Goal: Submit feedback/report problem: Submit feedback/report problem

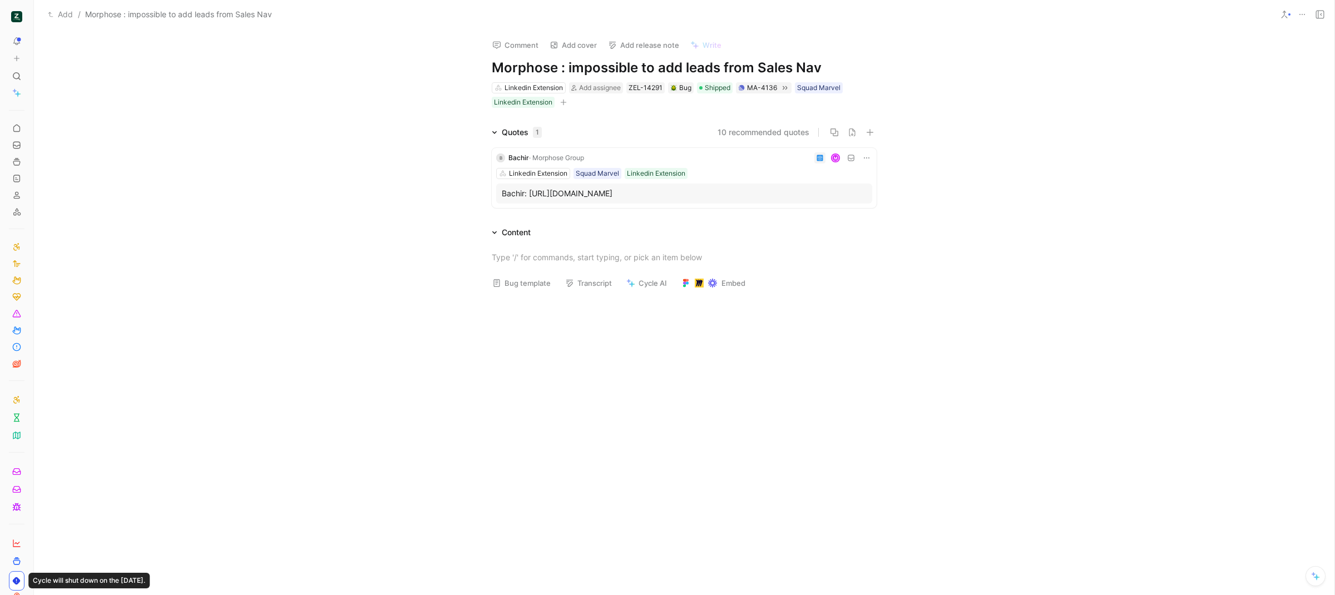
click at [748, 179] on div "B Bachir · Morphose Group M Linkedin Extension Squad Marvel Linkedin Extension …" at bounding box center [684, 178] width 385 height 60
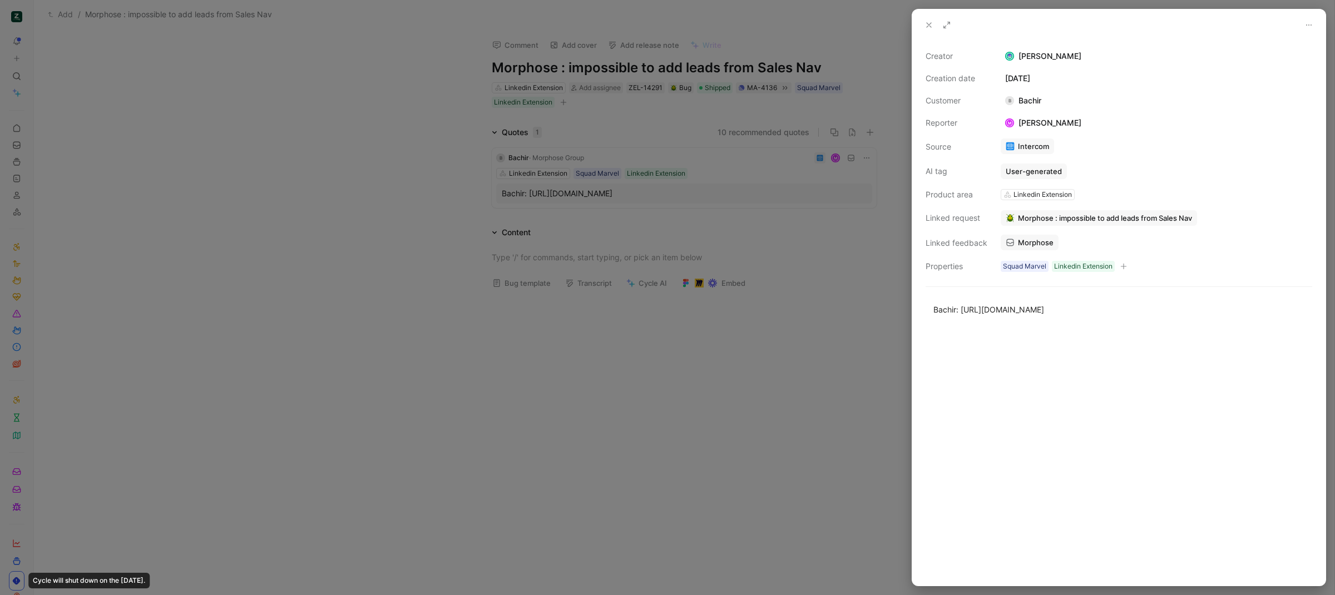
click at [1024, 221] on span "Morphose : impossible to add leads from Sales Nav" at bounding box center [1105, 218] width 174 height 10
click at [931, 23] on use at bounding box center [929, 25] width 4 height 4
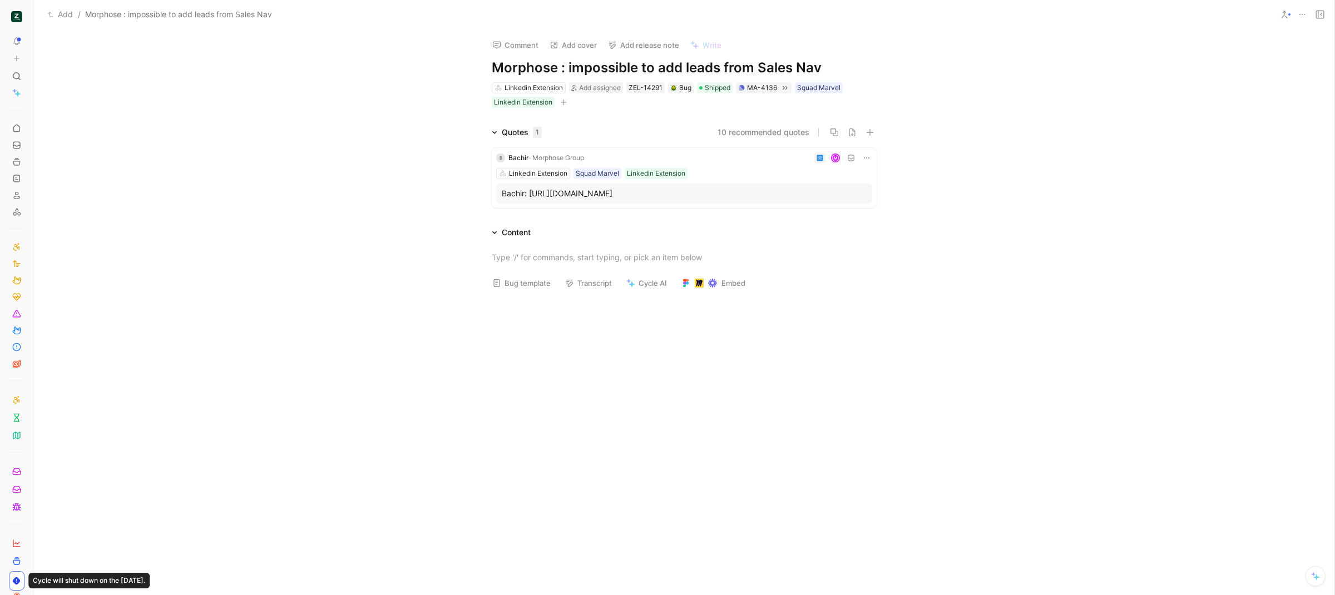
click at [703, 154] on div "M" at bounding box center [730, 157] width 284 height 11
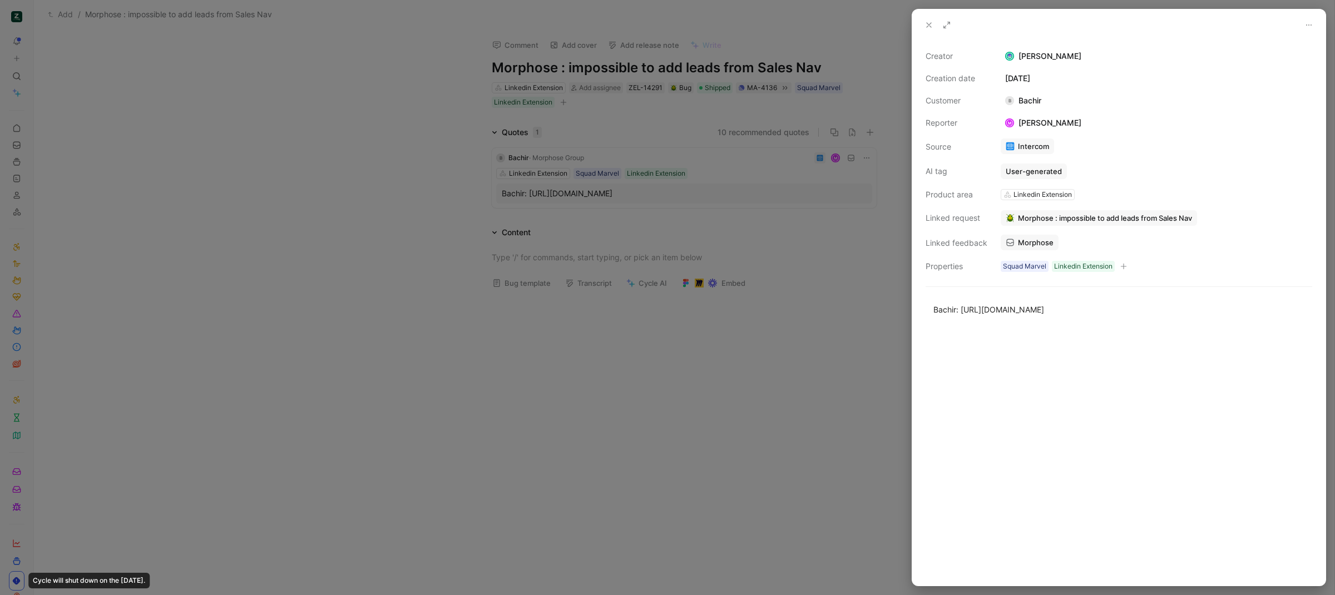
click at [1048, 218] on span "Morphose : impossible to add leads from Sales Nav" at bounding box center [1105, 218] width 174 height 10
click at [1044, 71] on div "Creator Charles Barbry Creation date July 24, 2025 Customer B Bachir Reporter M…" at bounding box center [1119, 162] width 387 height 224
click at [927, 21] on icon at bounding box center [928, 25] width 9 height 9
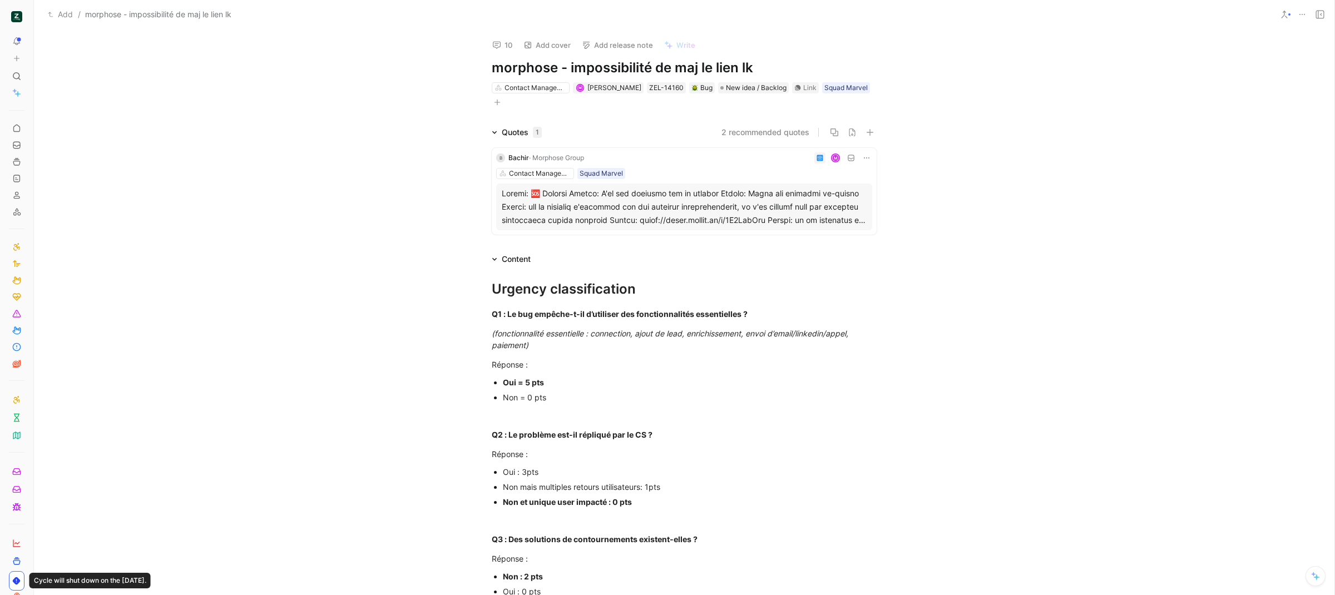
click at [1322, 15] on icon at bounding box center [1319, 14] width 9 height 9
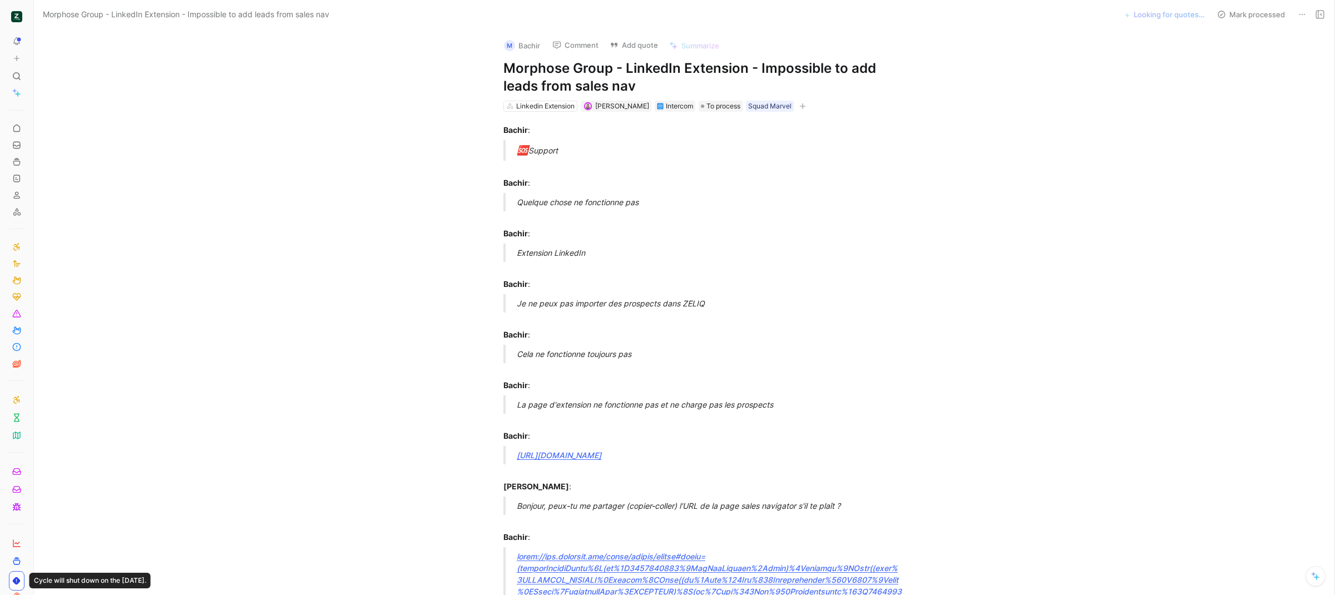
click at [624, 70] on h1 "Morphose Group - LinkedIn Extension - Impossible to add leads from sales nav" at bounding box center [695, 78] width 385 height 36
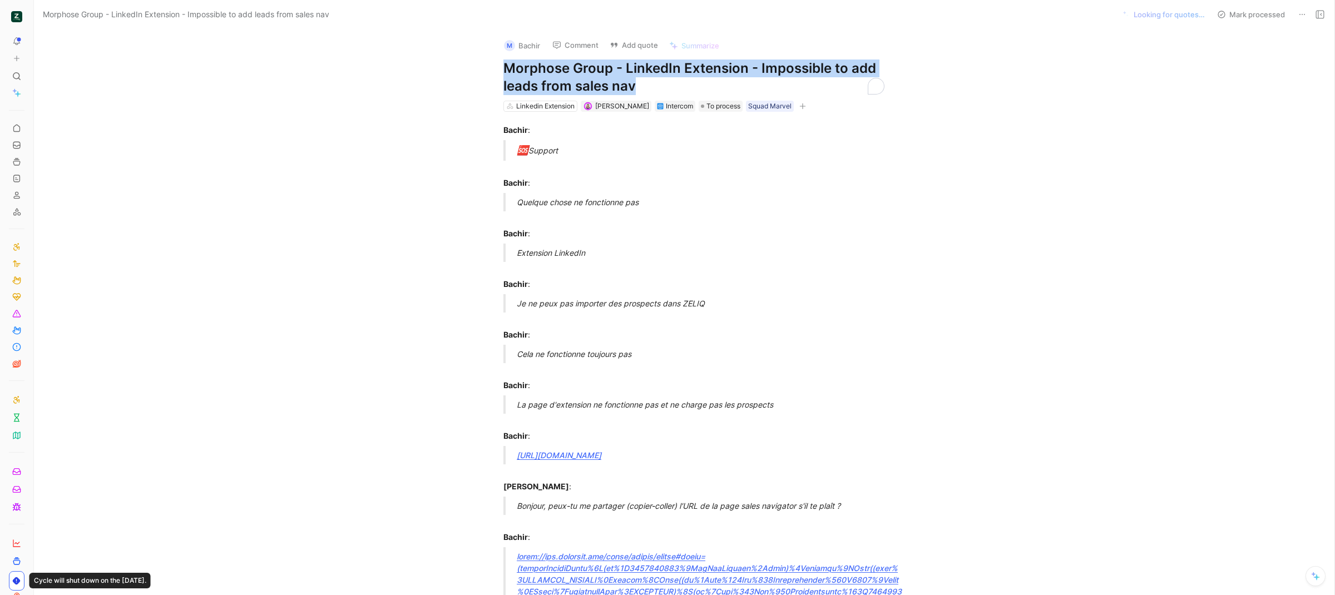
copy h1 "Morphose Group - LinkedIn Extension - Impossible to add leads from sales nav"
click at [641, 39] on button "Add quote" at bounding box center [634, 45] width 58 height 16
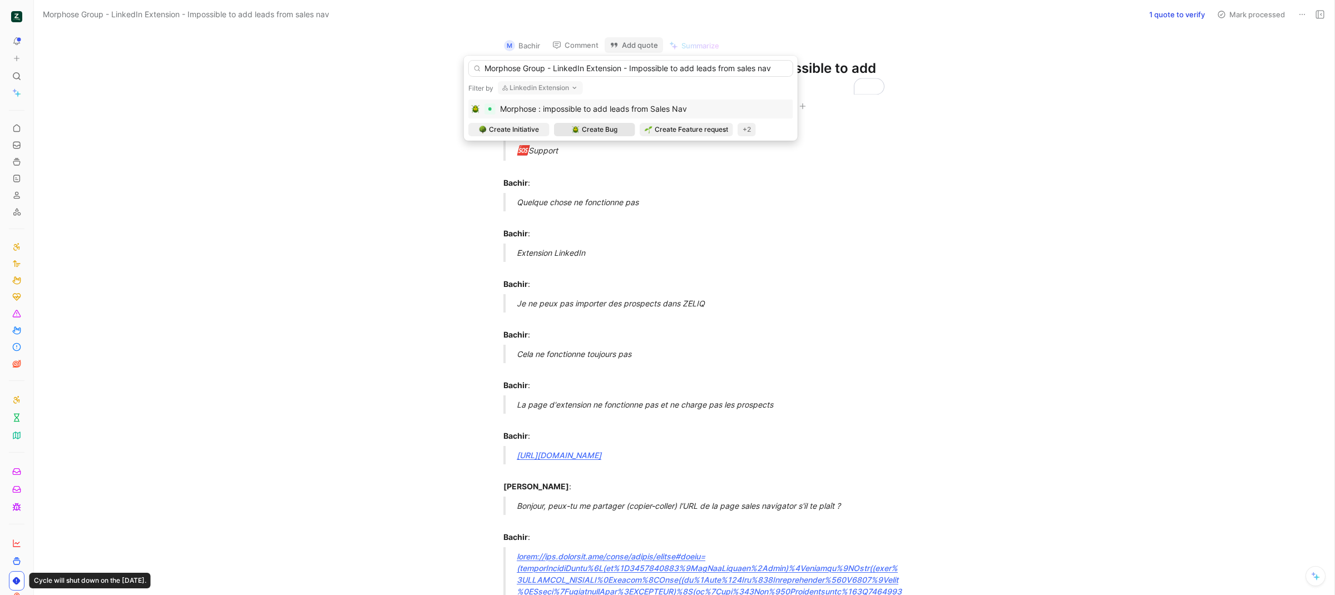
type input "Morphose Group - LinkedIn Extension - Impossible to add leads from sales nav"
click at [597, 134] on span "Create Bug" at bounding box center [600, 129] width 36 height 11
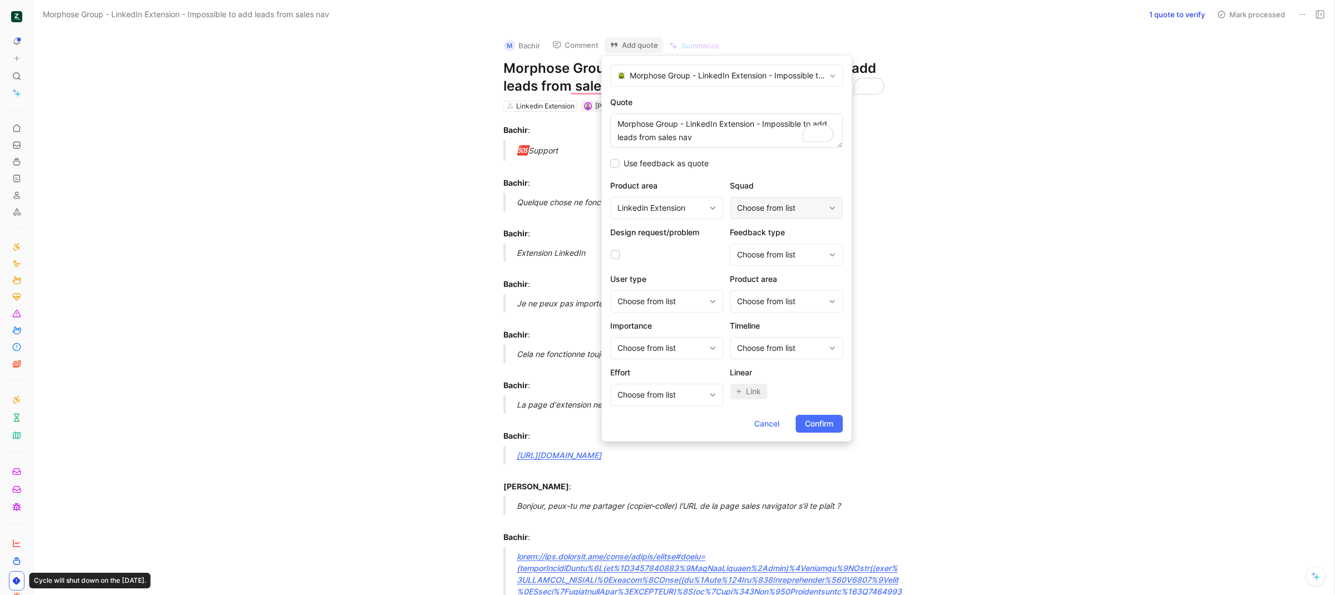
type textarea "Morphose Group - LinkedIn Extension - Impossible to add leads from sales nav"
click at [751, 202] on div "Choose from list" at bounding box center [780, 207] width 87 height 13
click at [769, 269] on span "Squad Marvel" at bounding box center [774, 272] width 51 height 9
click at [840, 423] on button "Confirm" at bounding box center [818, 424] width 47 height 18
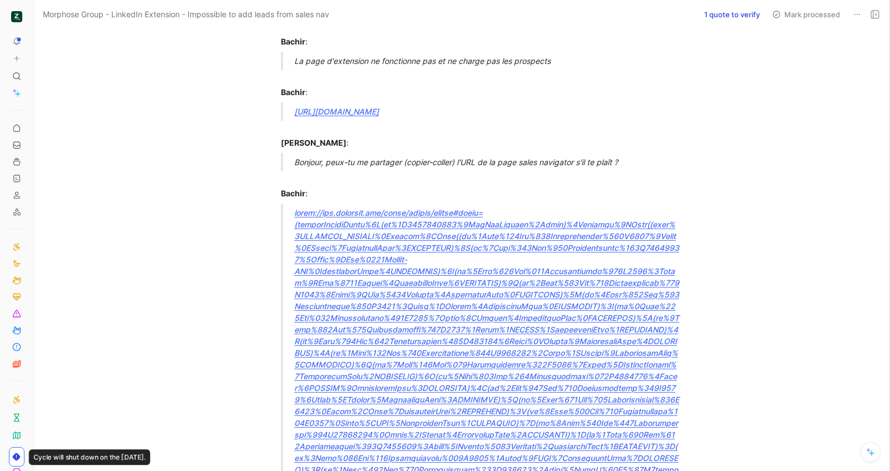
scroll to position [32, 0]
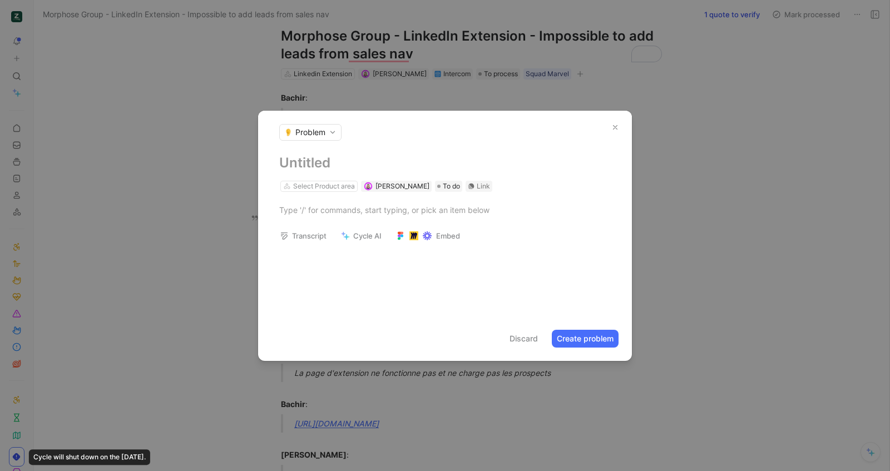
click at [619, 130] on icon "button" at bounding box center [615, 127] width 8 height 8
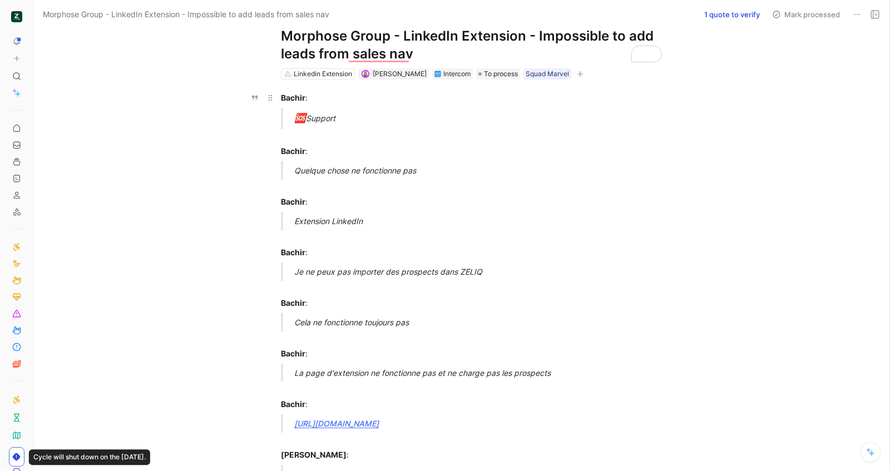
click at [583, 99] on div "Bachir :" at bounding box center [473, 98] width 385 height 12
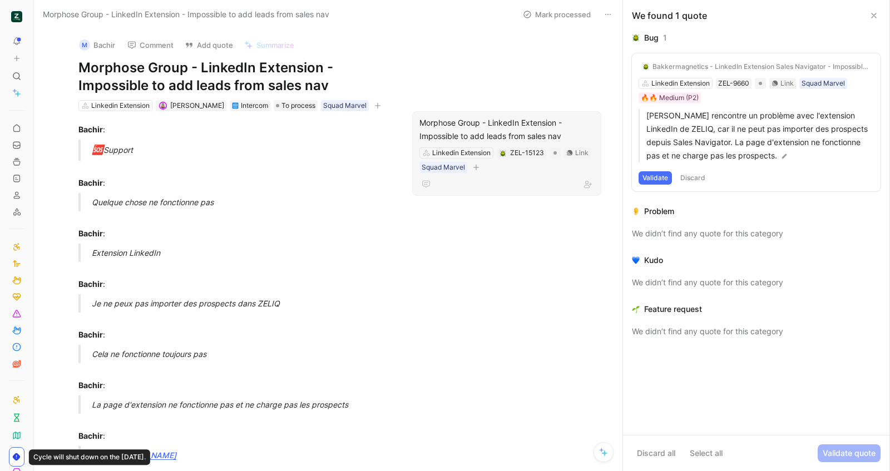
click at [470, 124] on div "Morphose Group - LinkedIn Extension - Impossible to add leads from sales nav" at bounding box center [506, 129] width 175 height 27
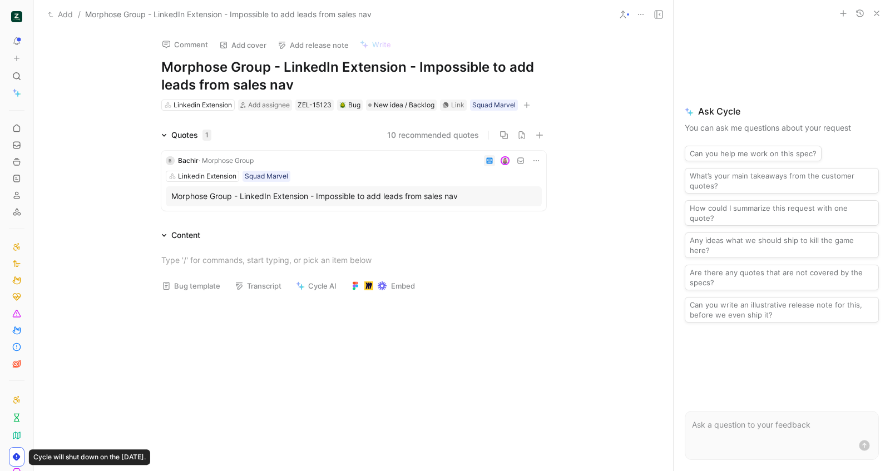
click at [206, 277] on div at bounding box center [353, 260] width 639 height 36
click at [193, 289] on button "Bug template" at bounding box center [191, 286] width 68 height 16
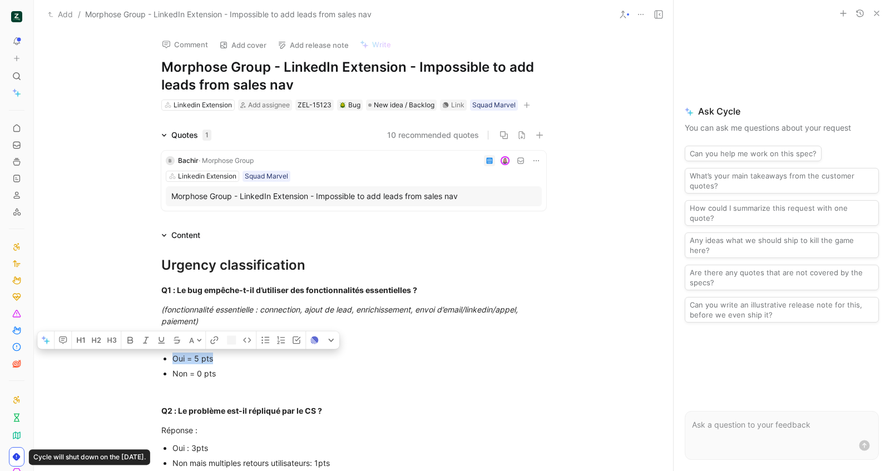
drag, startPoint x: 220, startPoint y: 360, endPoint x: 131, endPoint y: 360, distance: 89.6
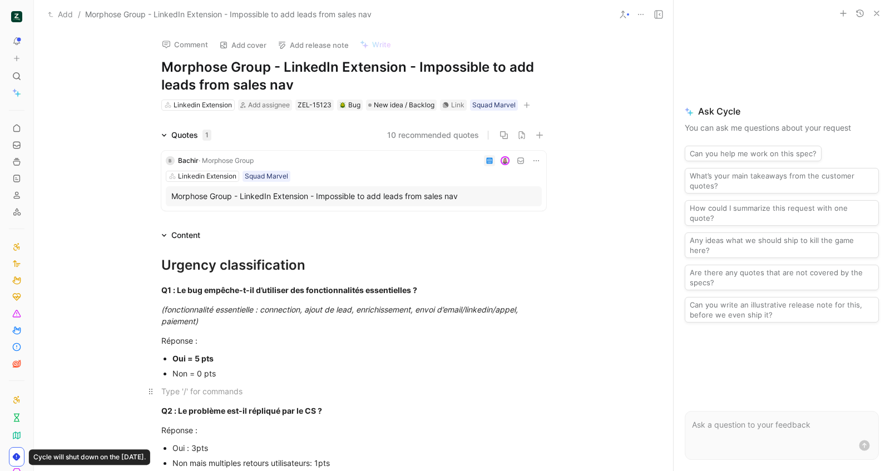
click at [205, 389] on div "To enrich screen reader interactions, please activate Accessibility in Grammarl…" at bounding box center [353, 391] width 385 height 12
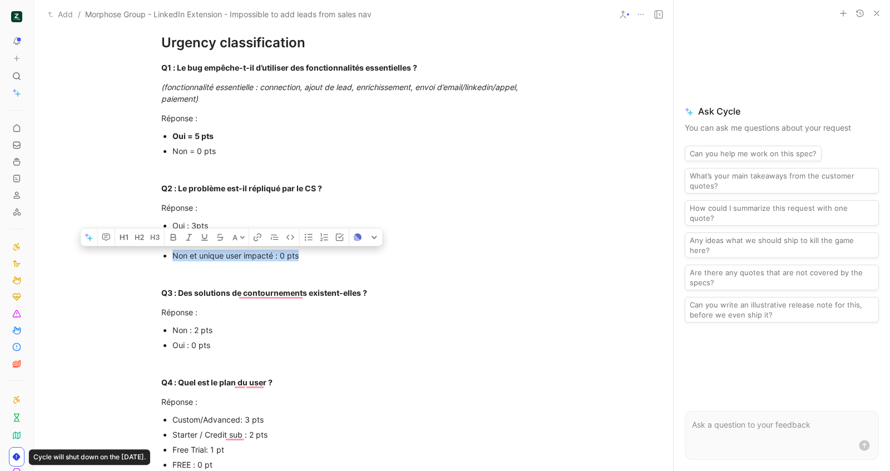
drag, startPoint x: 320, startPoint y: 256, endPoint x: 166, endPoint y: 260, distance: 154.1
click at [166, 260] on ul "Oui : 3pts Non mais multiples retours utilisateurs: 1pts Non et unique user imp…" at bounding box center [353, 240] width 427 height 45
click at [205, 293] on strong "Q3 : Des solutions de contournements existent-elles ?" at bounding box center [264, 292] width 206 height 9
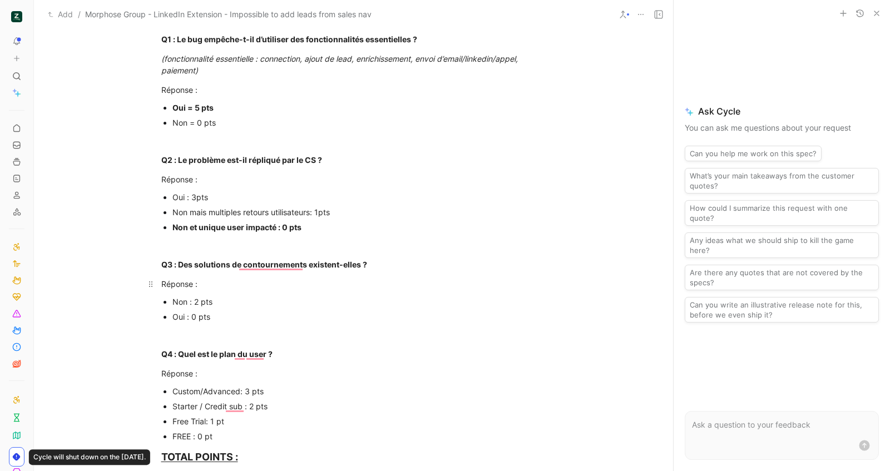
scroll to position [260, 0]
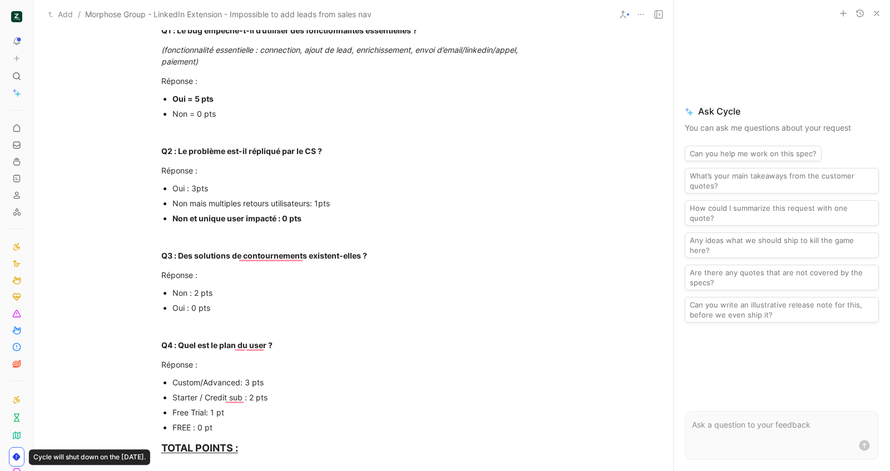
click at [210, 291] on div "Non : 2 pts" at bounding box center [359, 293] width 374 height 12
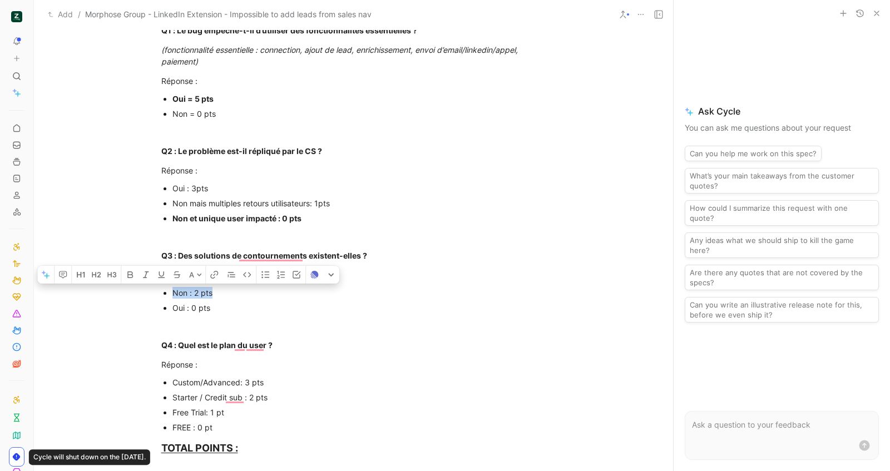
drag, startPoint x: 194, startPoint y: 291, endPoint x: 145, endPoint y: 289, distance: 49.0
click at [145, 289] on ul "Non : 2 pts Oui : 0 pts" at bounding box center [353, 300] width 427 height 30
click at [271, 320] on div "To enrich screen reader interactions, please activate Accessibility in Grammarl…" at bounding box center [353, 326] width 385 height 12
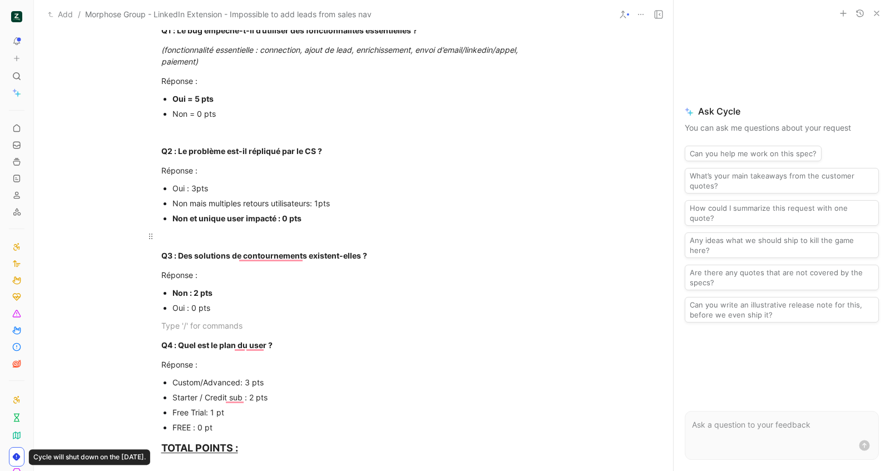
scroll to position [324, 0]
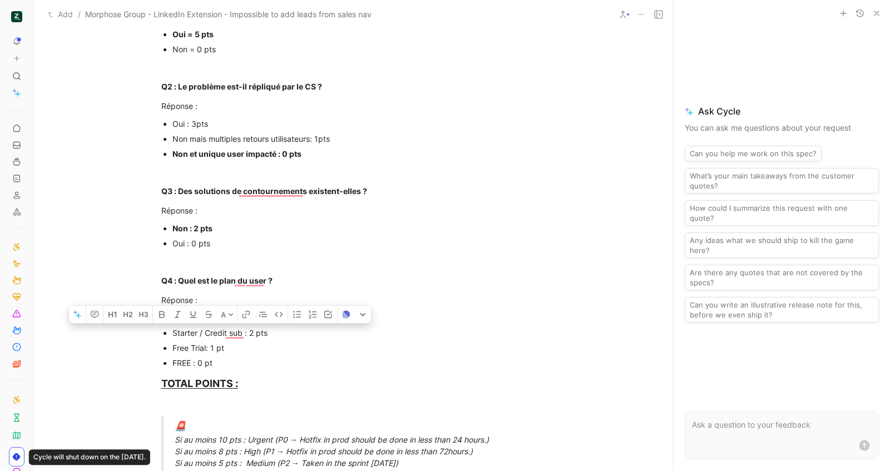
drag, startPoint x: 269, startPoint y: 335, endPoint x: 152, endPoint y: 332, distance: 116.3
click at [152, 332] on ul "Custom/Advanced: 3 pts Starter / Credit sub : 2 pts Free Trial: 1 pt FREE : 0 pt" at bounding box center [353, 340] width 427 height 60
click at [259, 380] on div "TOTAL POINTS :" at bounding box center [353, 383] width 385 height 15
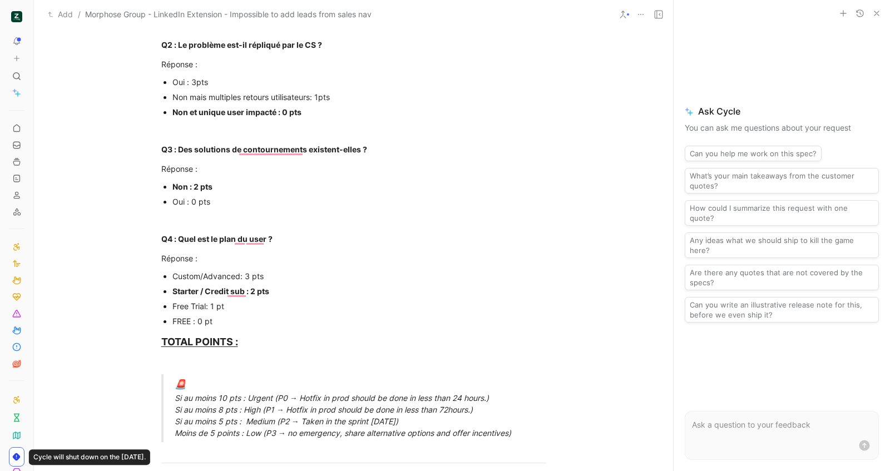
scroll to position [487, 0]
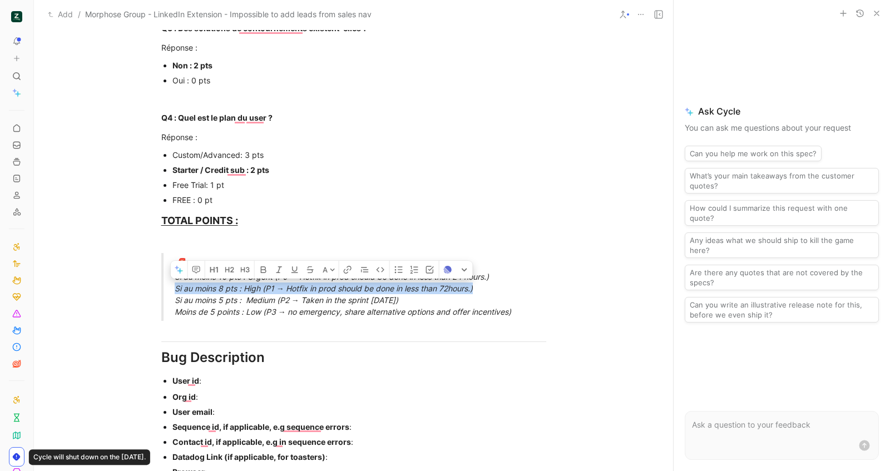
drag, startPoint x: 171, startPoint y: 286, endPoint x: 479, endPoint y: 289, distance: 308.2
click at [479, 289] on div "🚨 Si au moins 10 pts : Urgent (P0 → Hotfix in prod should be done in less than …" at bounding box center [367, 286] width 385 height 61
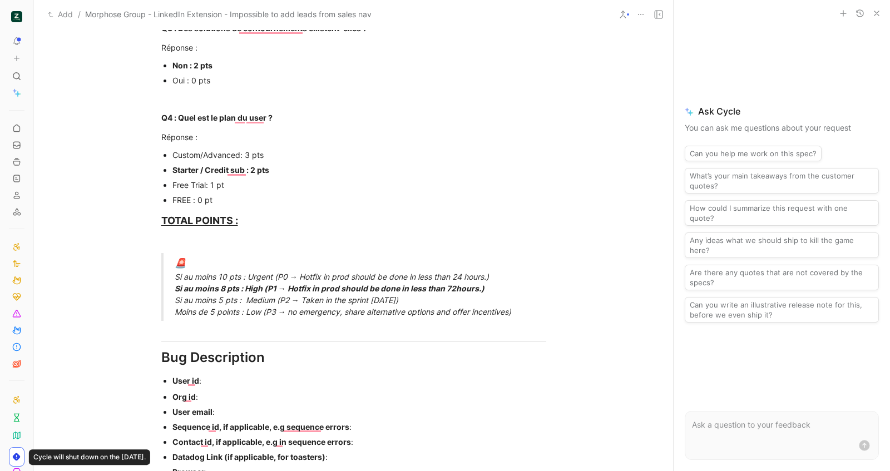
click at [268, 410] on div "User email :" at bounding box center [359, 412] width 374 height 12
click at [222, 379] on div "User id :" at bounding box center [359, 381] width 374 height 12
click at [246, 396] on div "Org id :" at bounding box center [359, 397] width 374 height 12
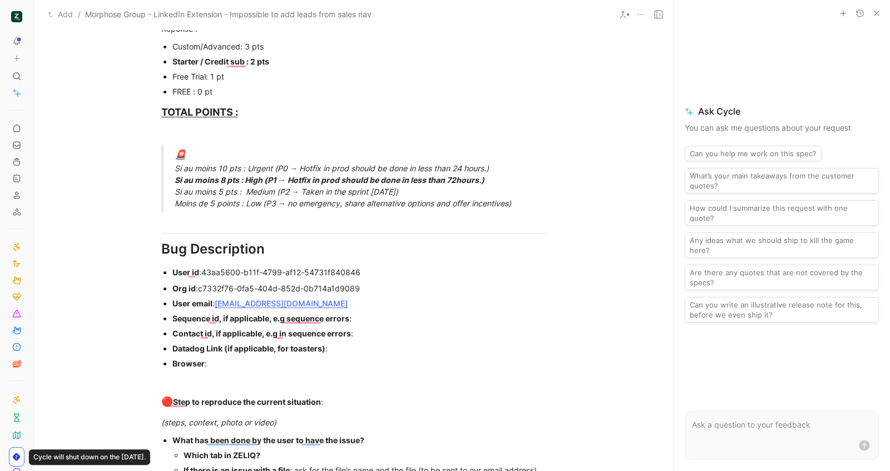
scroll to position [605, 0]
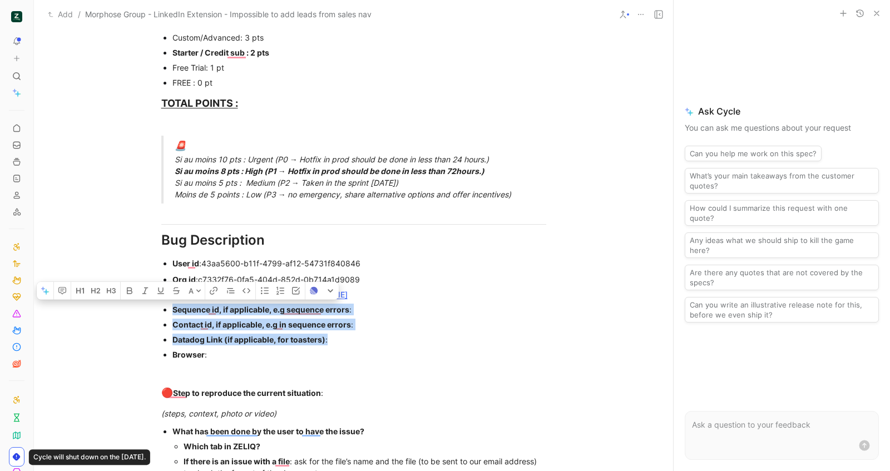
drag, startPoint x: 254, startPoint y: 347, endPoint x: 170, endPoint y: 311, distance: 91.7
click at [170, 311] on ul "Org id : c7332f76-0fa5-404d-852d-0b714a1d9089 User email : f.elgemayel@morphose…" at bounding box center [353, 317] width 427 height 90
drag, startPoint x: 227, startPoint y: 355, endPoint x: 160, endPoint y: 309, distance: 81.6
click at [160, 309] on ul "Org id : c7332f76-0fa5-404d-852d-0b714a1d9089 User email : f.elgemayel@morphose…" at bounding box center [353, 317] width 427 height 90
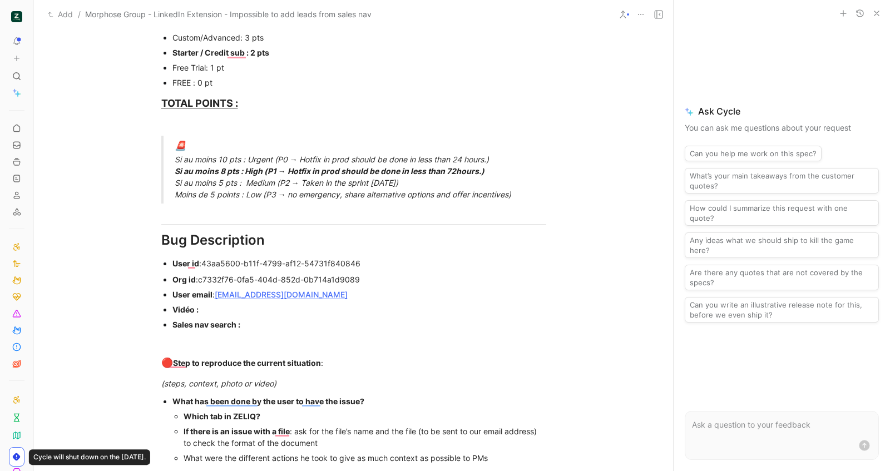
click at [243, 310] on div "Vidéo :" at bounding box center [359, 310] width 374 height 12
click at [268, 327] on div "Sales nav search :" at bounding box center [359, 325] width 374 height 12
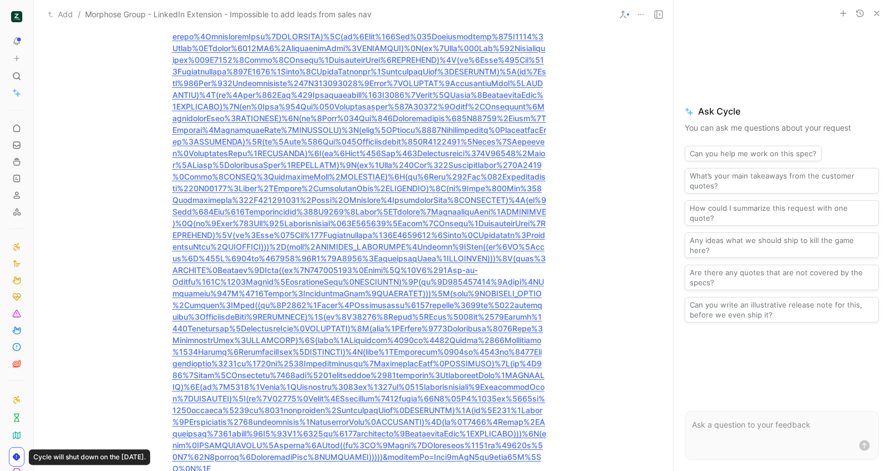
scroll to position [2623, 0]
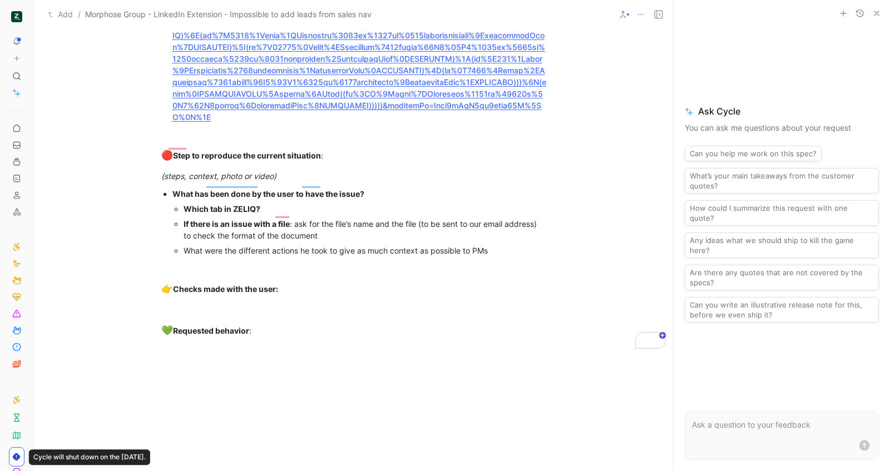
click at [307, 203] on div "Which tab in ZELIQ?" at bounding box center [365, 209] width 363 height 12
click at [346, 225] on div "If there is an issue with a file : ask for the file’s name and the file (to be …" at bounding box center [365, 229] width 363 height 23
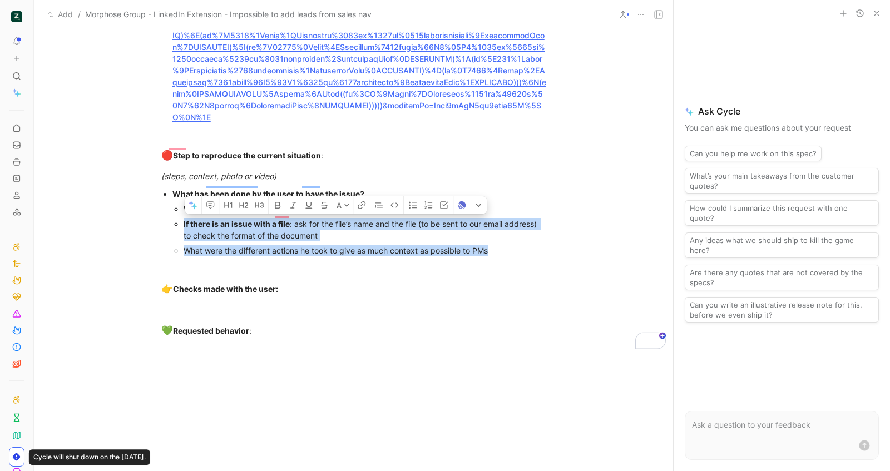
drag, startPoint x: 524, startPoint y: 234, endPoint x: 176, endPoint y: 212, distance: 348.3
click at [177, 212] on ul "Which tab in ZELIQ? LinkedIn Extension If there is an issue with a file : ask f…" at bounding box center [359, 229] width 374 height 57
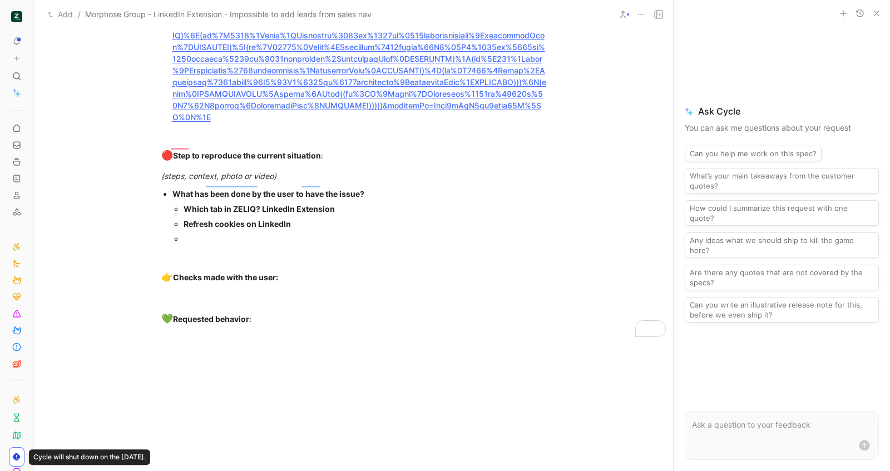
scroll to position [2623, 0]
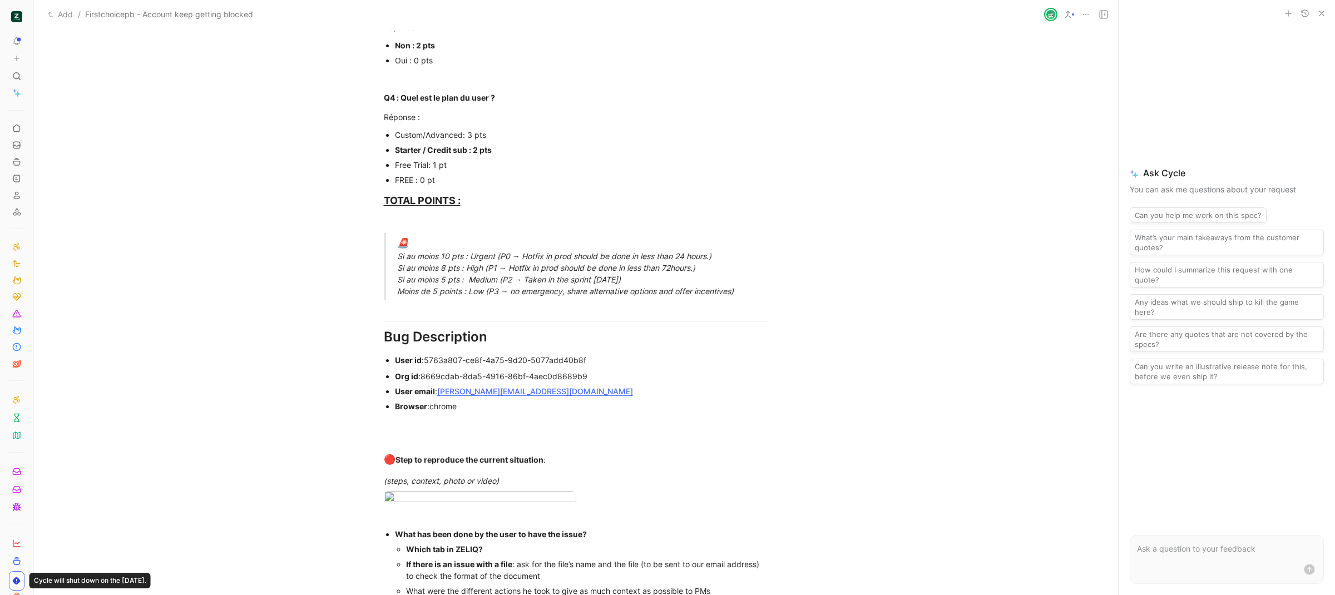
scroll to position [532, 0]
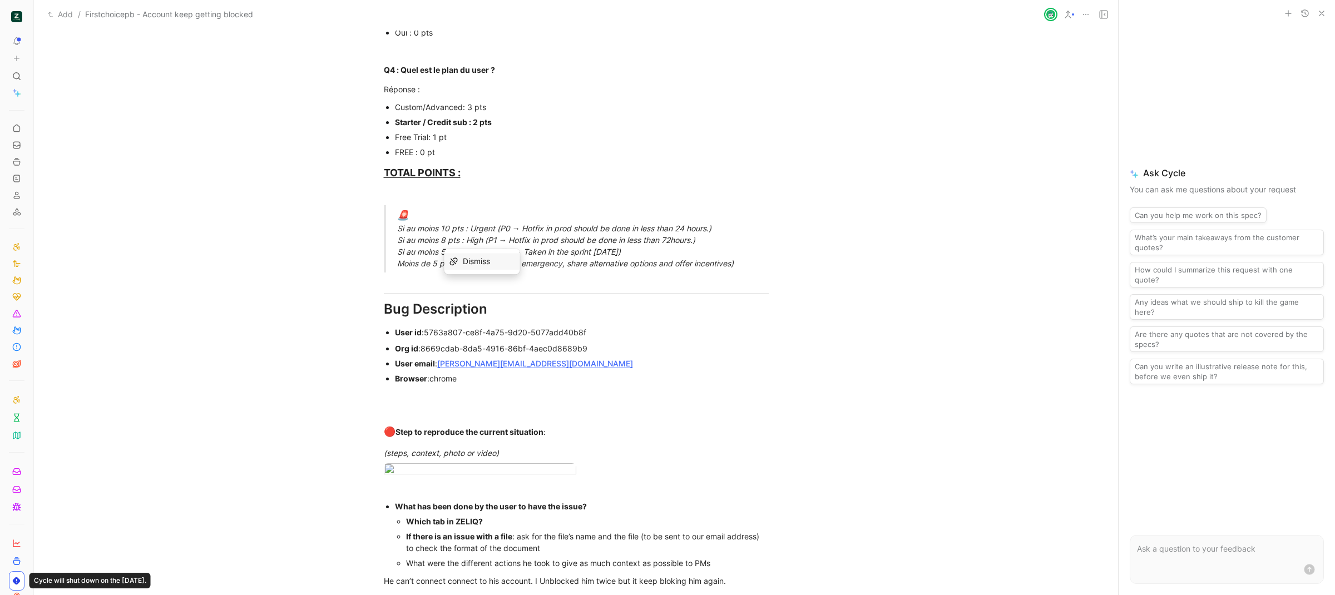
drag, startPoint x: 520, startPoint y: 364, endPoint x: 437, endPoint y: 366, distance: 82.9
click at [437, 366] on div "User email : [PERSON_NAME][EMAIL_ADDRESS][DOMAIN_NAME]" at bounding box center [582, 364] width 374 height 12
copy link "[PERSON_NAME][EMAIL_ADDRESS][DOMAIN_NAME]"
click at [583, 398] on div "To enrich screen reader interactions, please activate Accessibility in Grammarl…" at bounding box center [582, 394] width 374 height 12
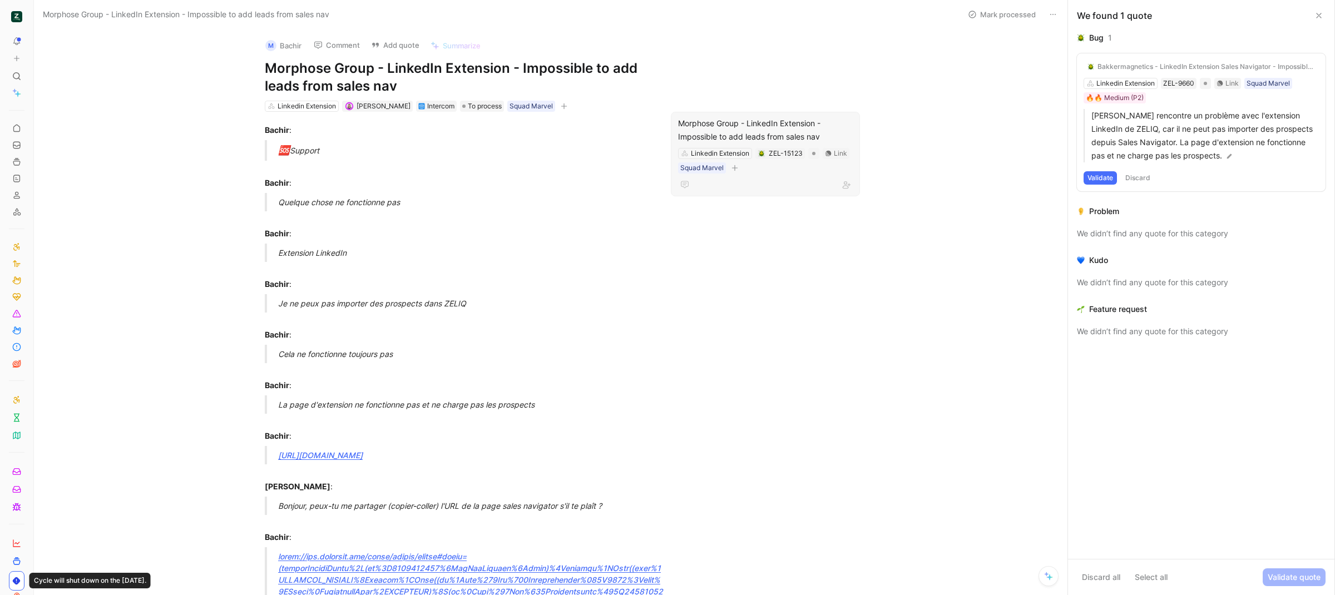
click at [723, 135] on div "Morphose Group - LinkedIn Extension - Impossible to add leads from sales nav" at bounding box center [765, 130] width 175 height 27
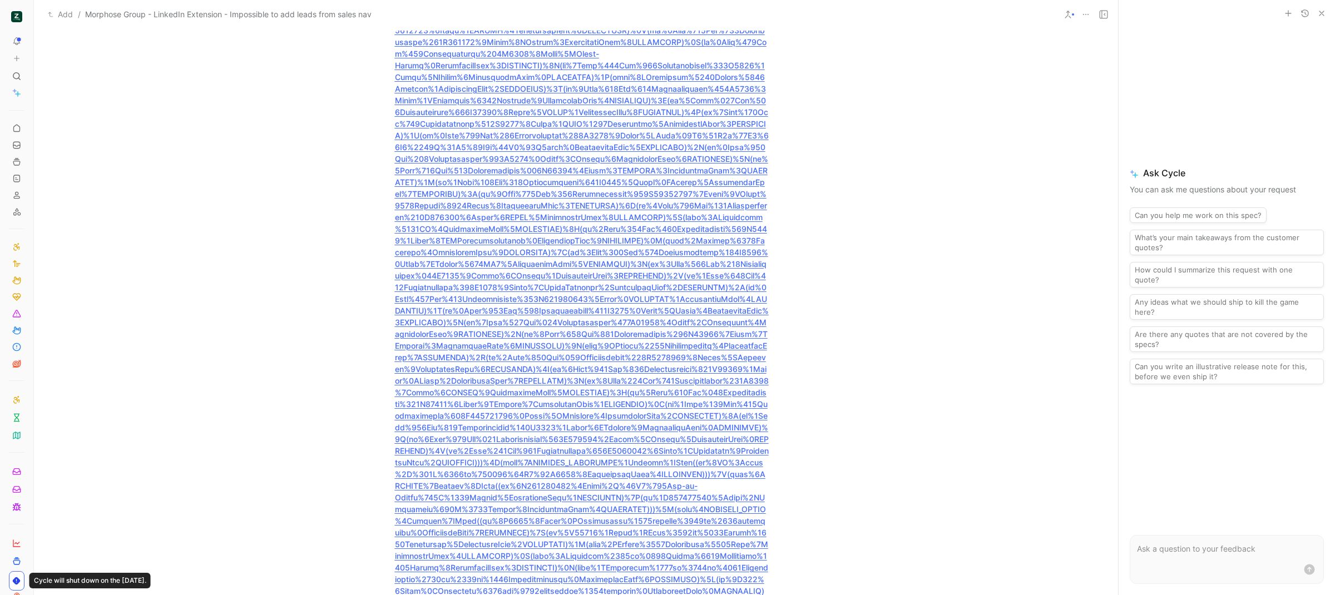
scroll to position [2421, 0]
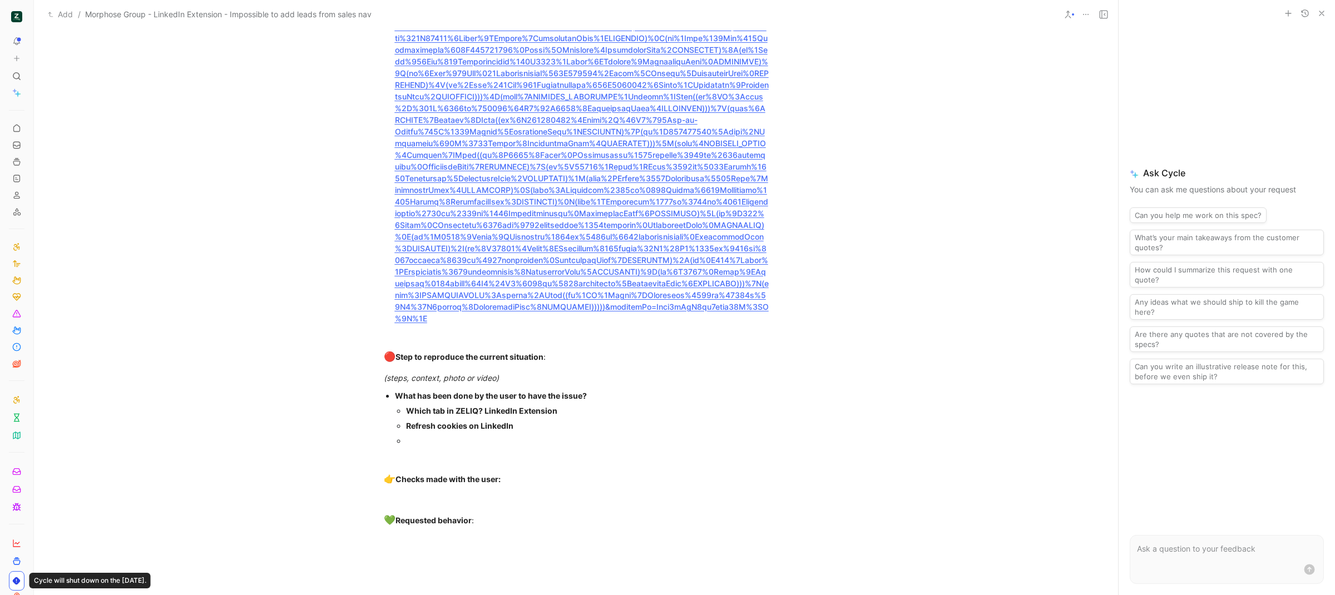
click at [506, 435] on div at bounding box center [587, 441] width 363 height 12
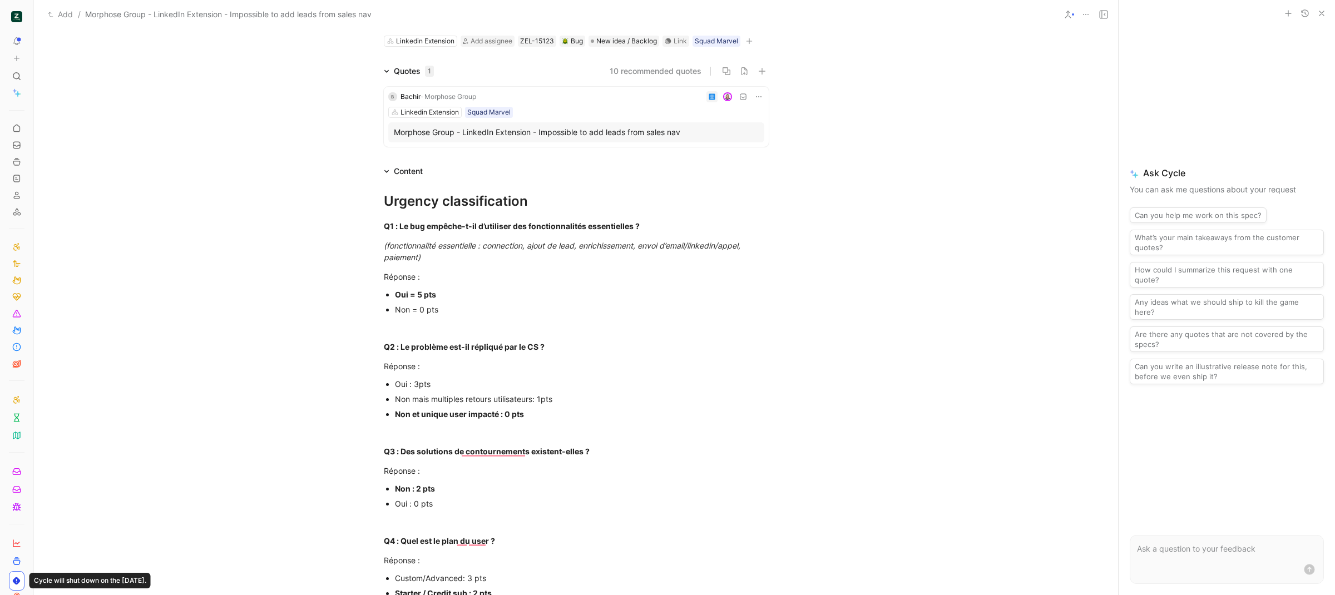
scroll to position [0, 0]
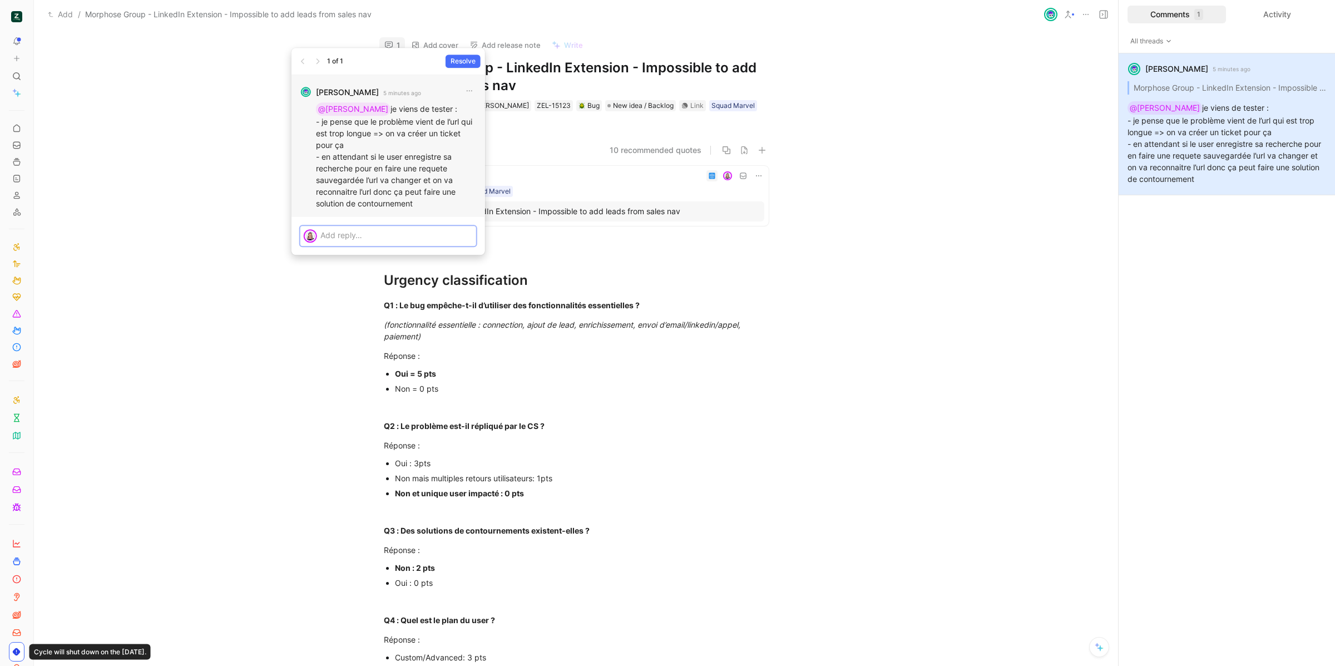
scroll to position [7, 0]
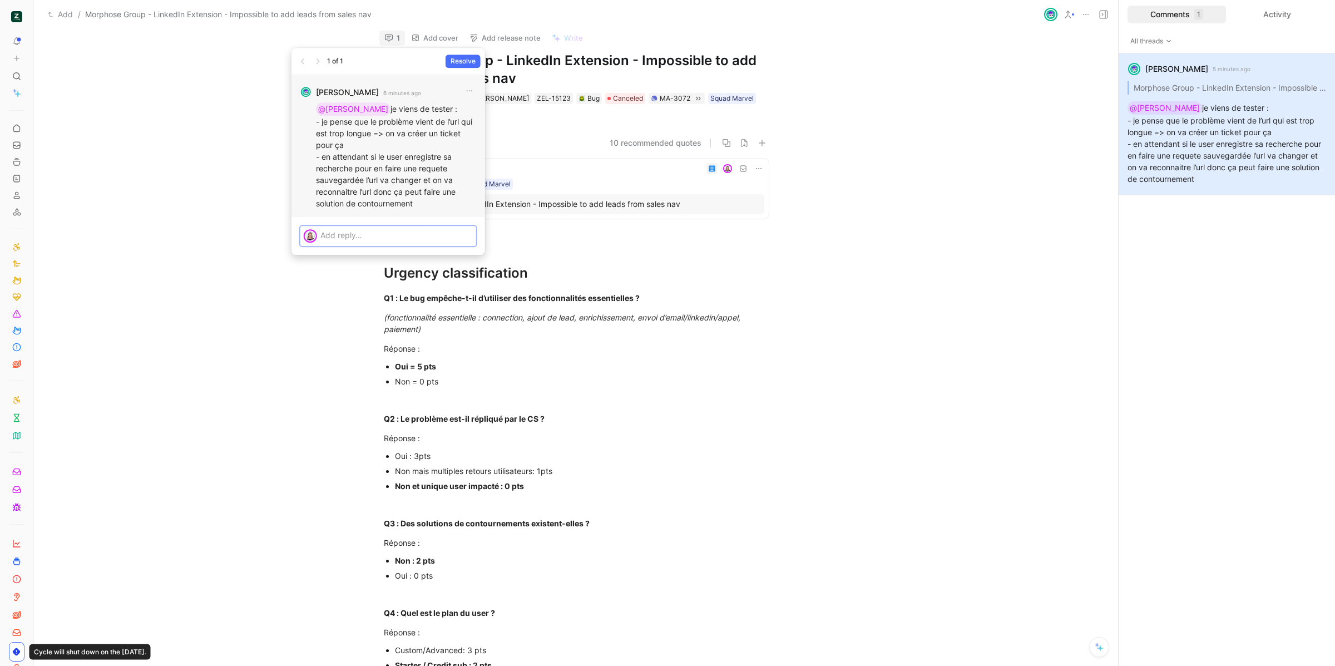
click at [404, 241] on p at bounding box center [396, 235] width 152 height 12
click at [453, 259] on span "Send" at bounding box center [459, 255] width 17 height 11
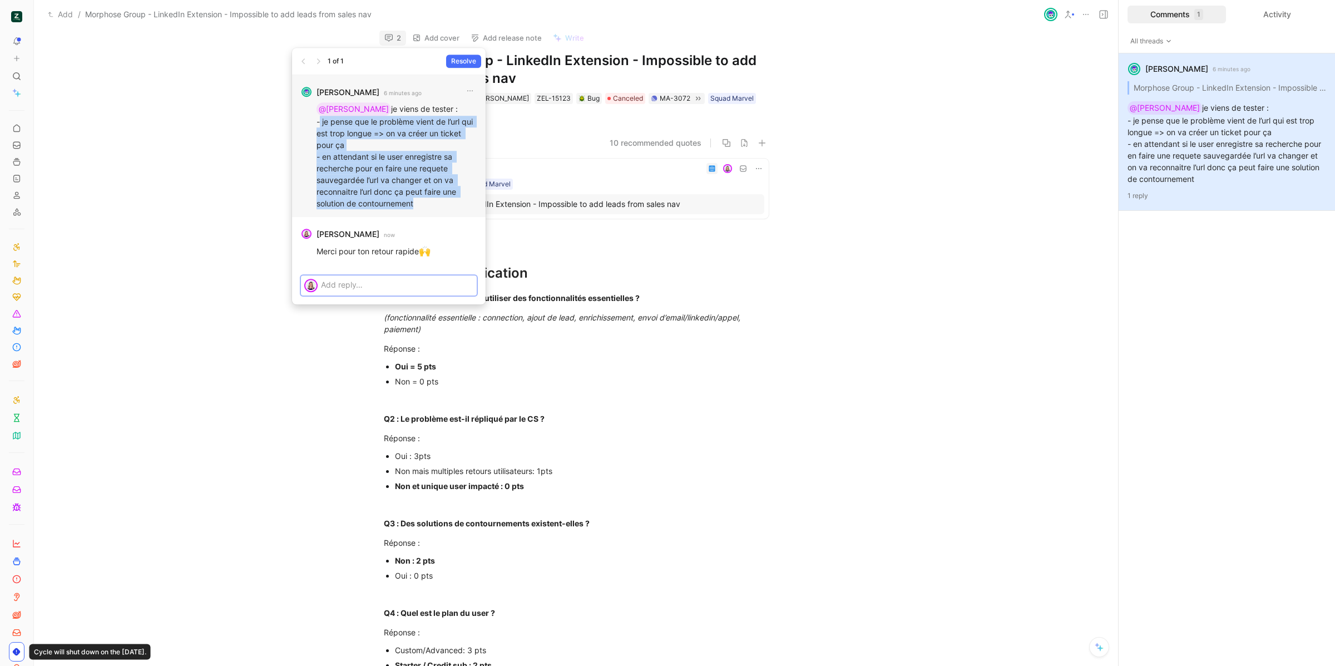
drag, startPoint x: 418, startPoint y: 205, endPoint x: 320, endPoint y: 122, distance: 127.9
click at [320, 122] on p "@Camille je viens de tester : - je pense que le problème vient de l’url qui est…" at bounding box center [396, 155] width 160 height 107
copy p "je pense que le problème vient de l’url qui est trop longue => on va créer un t…"
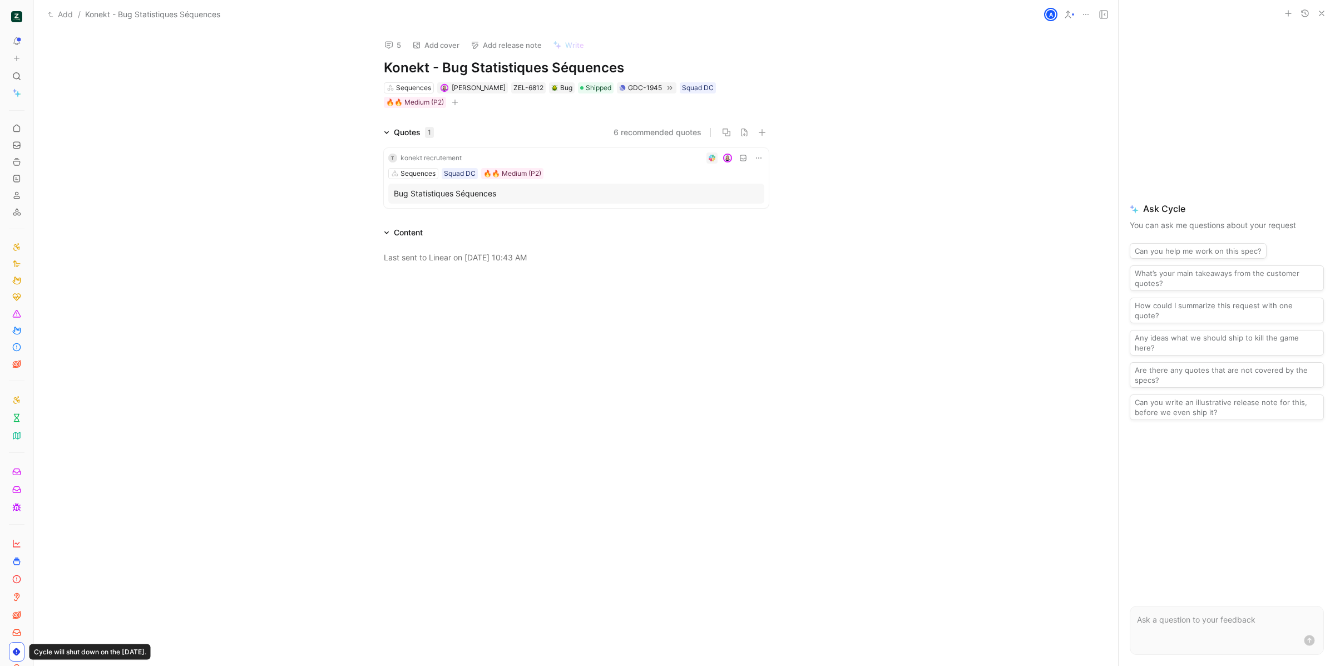
click at [578, 159] on div at bounding box center [615, 157] width 298 height 11
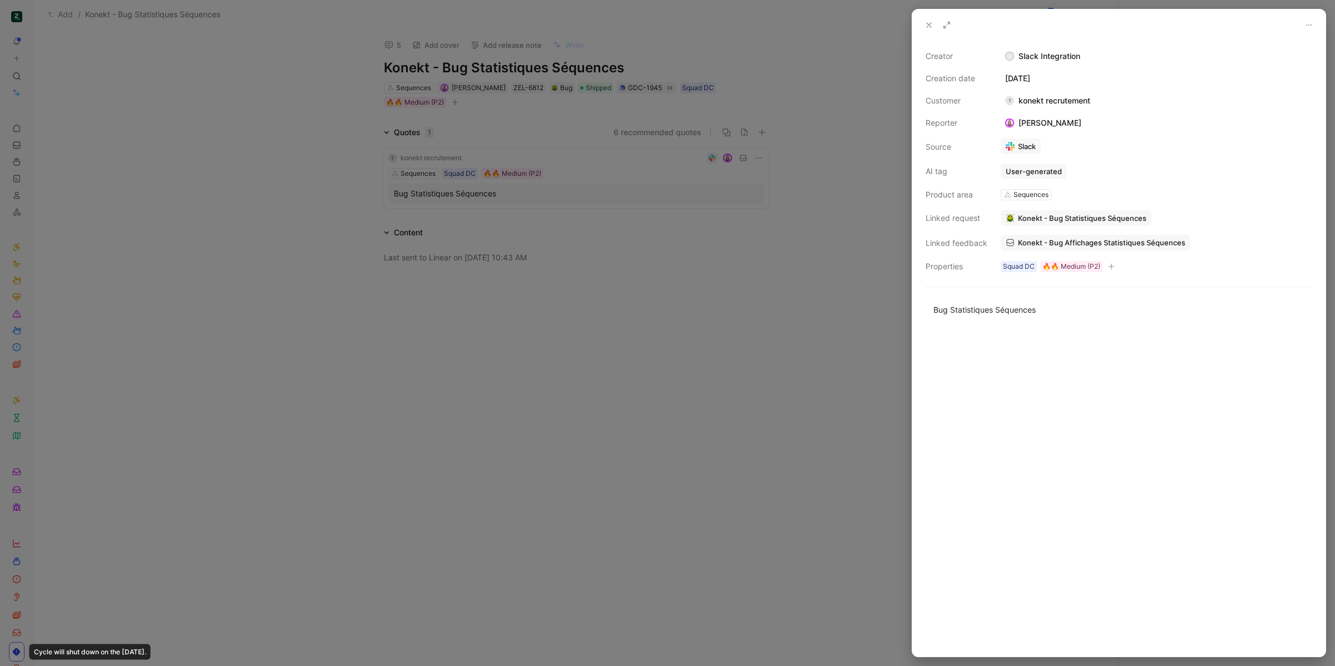
click at [1020, 102] on div "T konekt recrutement" at bounding box center [1048, 100] width 94 height 13
click at [925, 25] on icon at bounding box center [928, 25] width 9 height 9
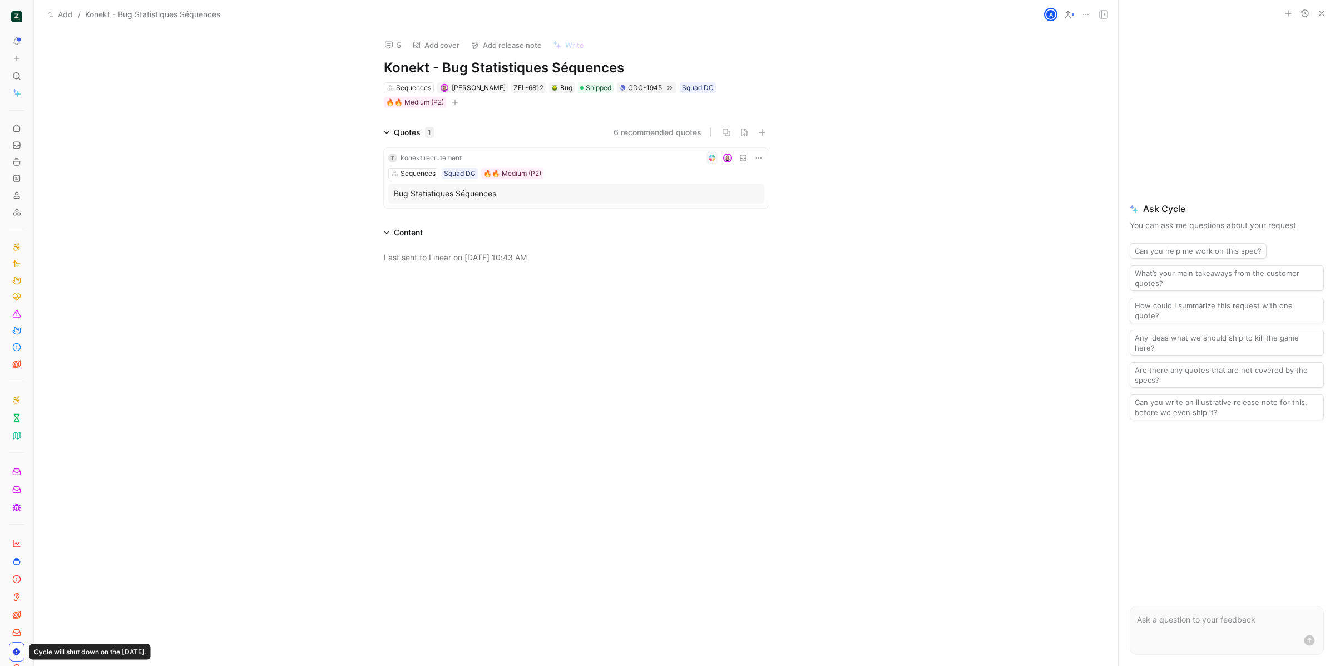
click at [614, 177] on div "Sequences Squad DC 🔥🔥 Medium (P2)" at bounding box center [576, 173] width 376 height 11
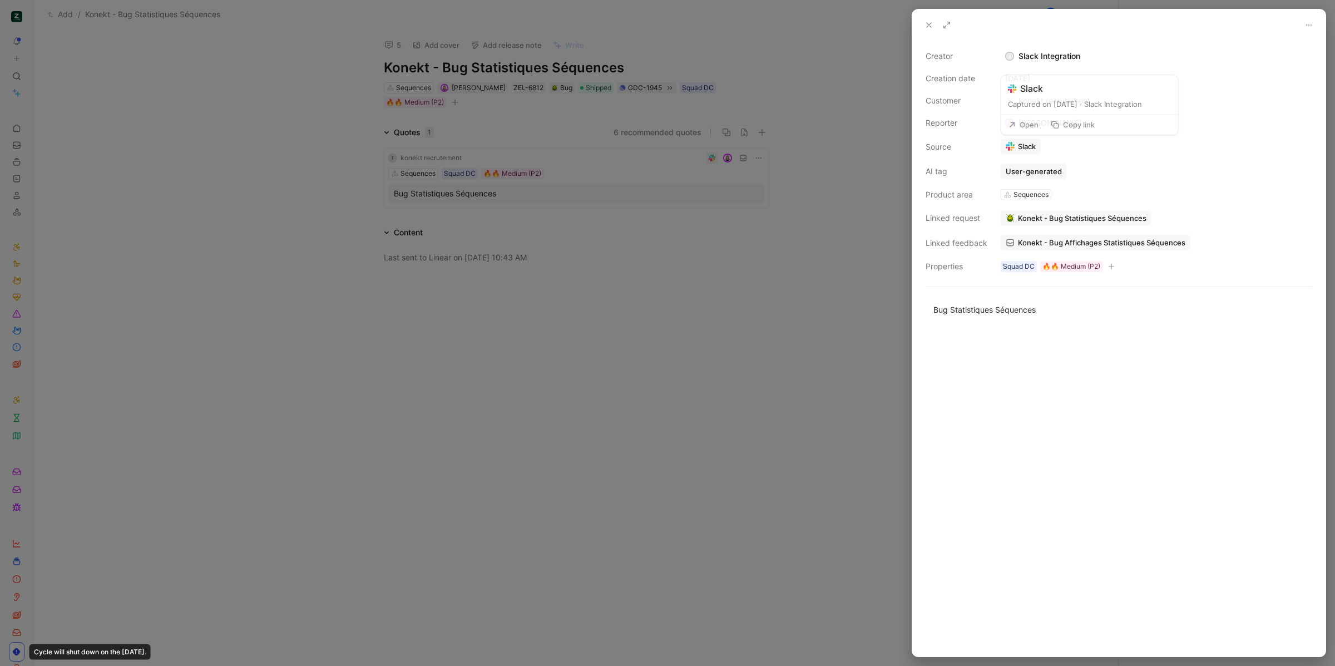
click at [1020, 145] on link "Slack" at bounding box center [1021, 146] width 40 height 16
click at [1026, 81] on button "Copy email" at bounding box center [1017, 82] width 60 height 16
drag, startPoint x: 1051, startPoint y: 251, endPoint x: 1048, endPoint y: 243, distance: 8.8
click at [1051, 250] on link "Konekt - Bug Affichages Statistiques Séquences" at bounding box center [1096, 243] width 190 height 16
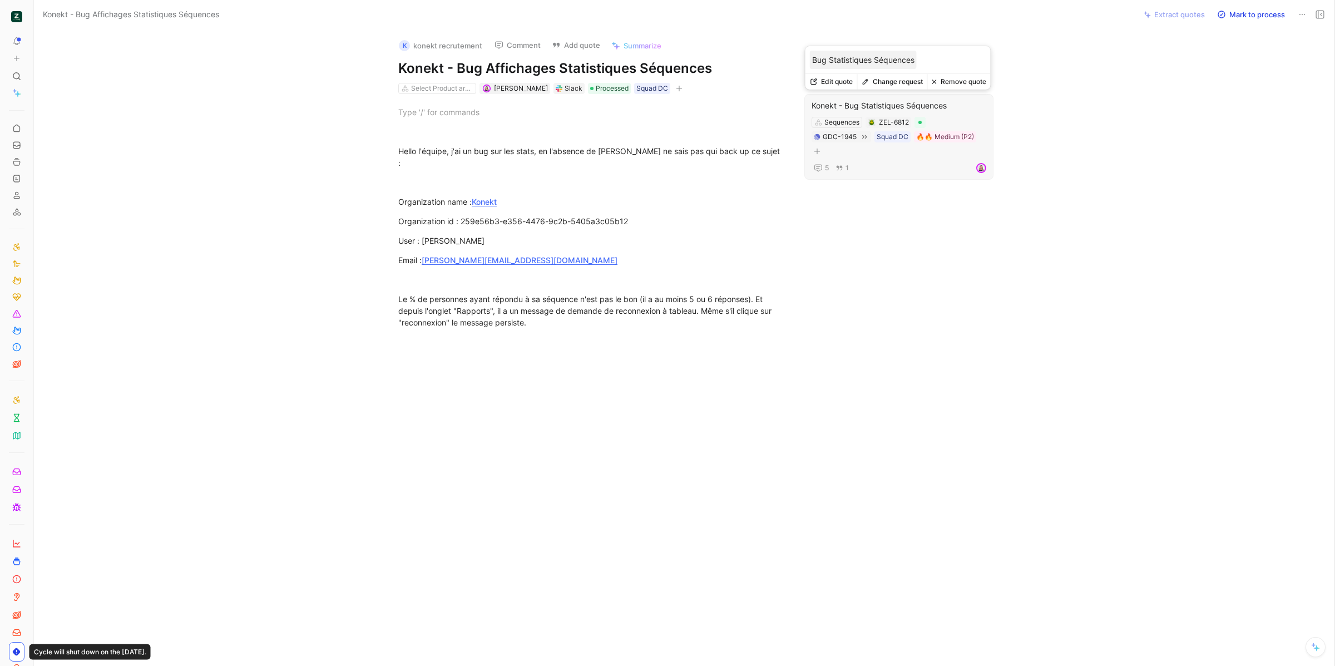
click at [930, 105] on div "Konekt - Bug Statistiques Séquences" at bounding box center [899, 105] width 175 height 13
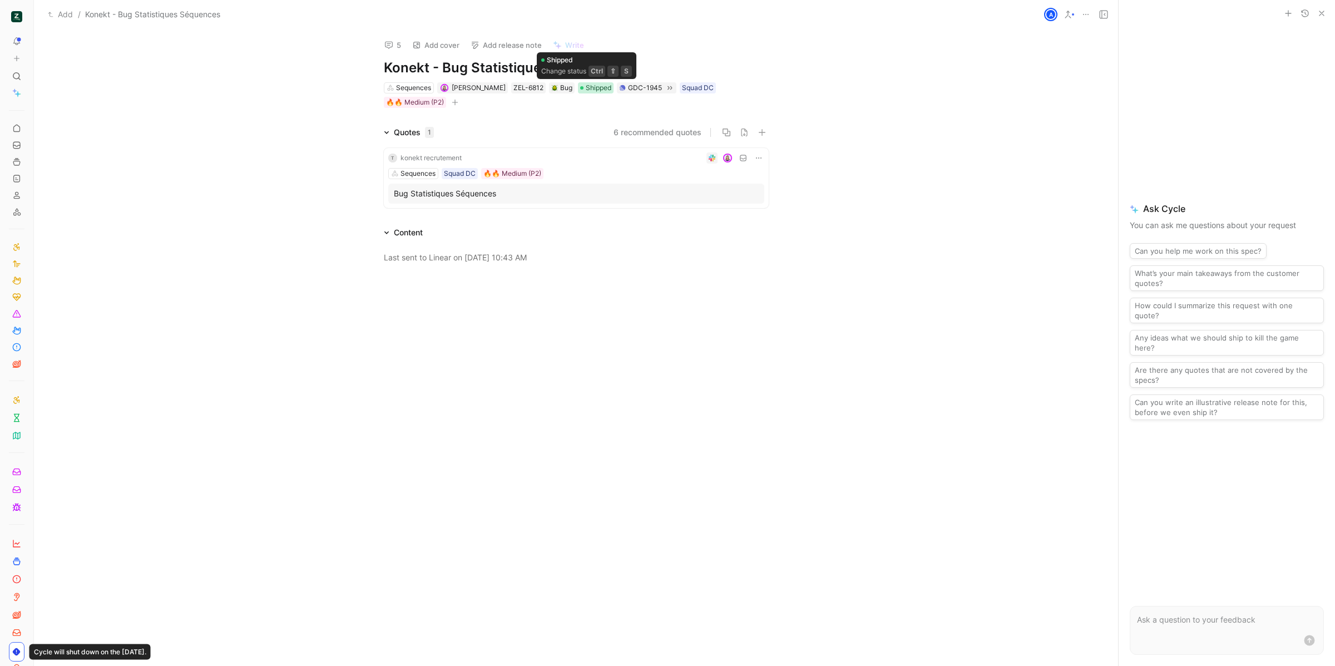
click at [591, 87] on span "Shipped" at bounding box center [599, 87] width 26 height 11
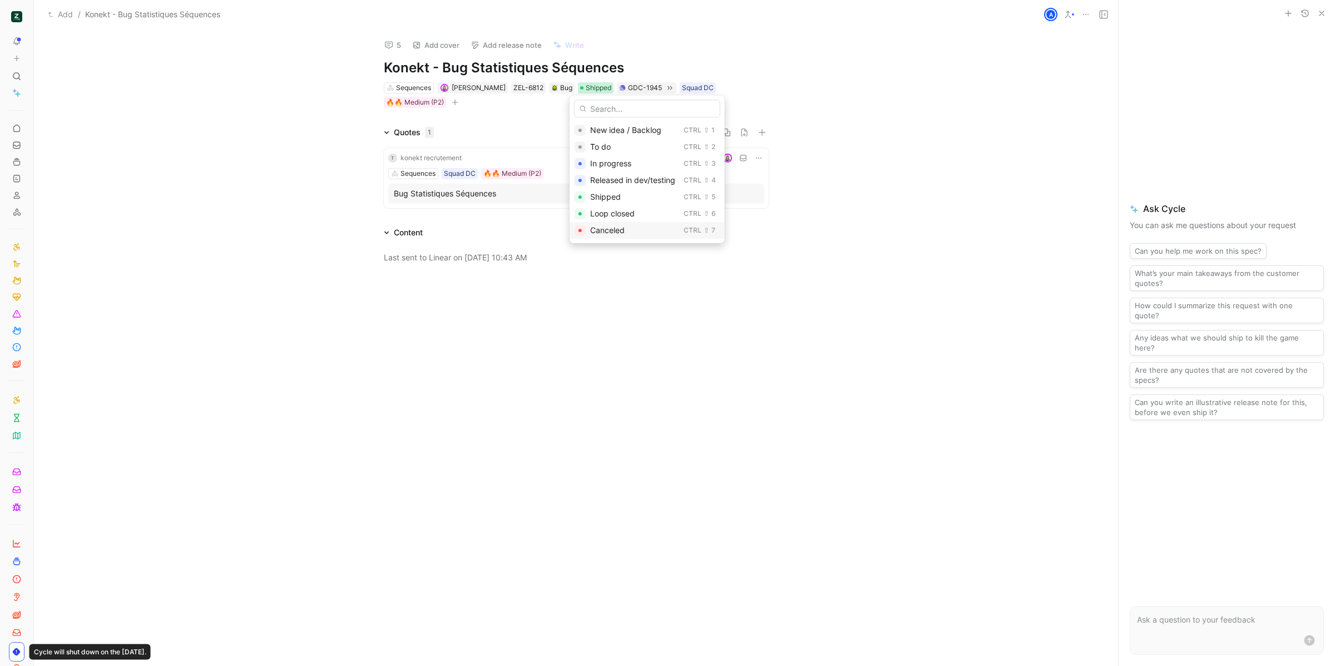
click at [619, 222] on div "Canceled Ctrl ⇧ 7" at bounding box center [647, 230] width 155 height 17
click at [591, 88] on span "Canceled" at bounding box center [601, 87] width 30 height 11
click at [622, 211] on span "Loop closed" at bounding box center [612, 213] width 44 height 9
